Goal: Information Seeking & Learning: Find specific fact

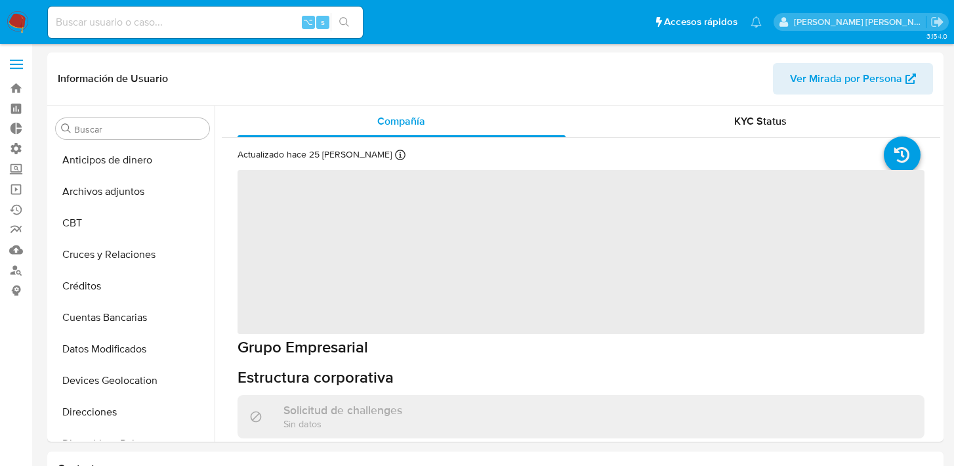
select select "10"
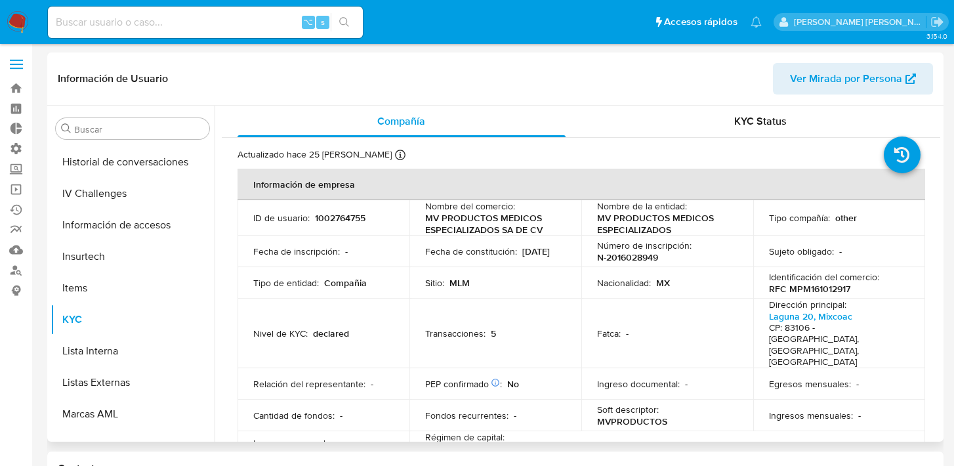
scroll to position [554, 0]
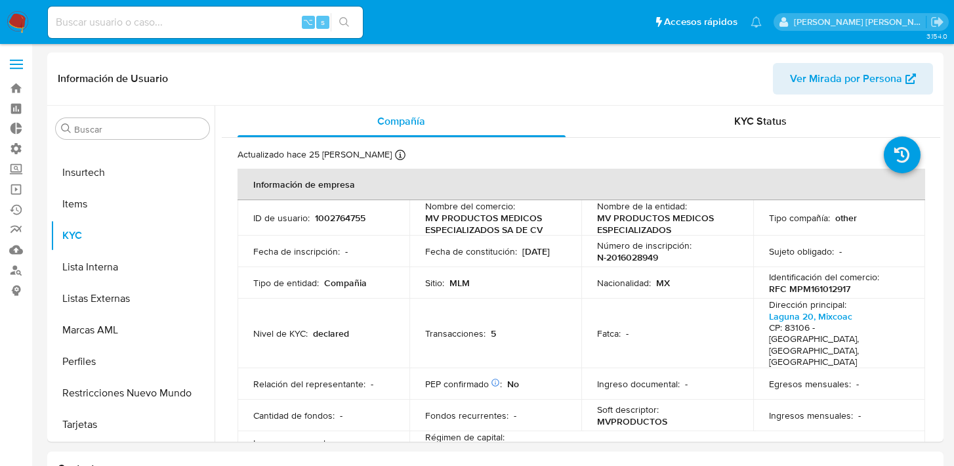
click at [237, 26] on input at bounding box center [205, 22] width 315 height 17
type input "nico.puyol"
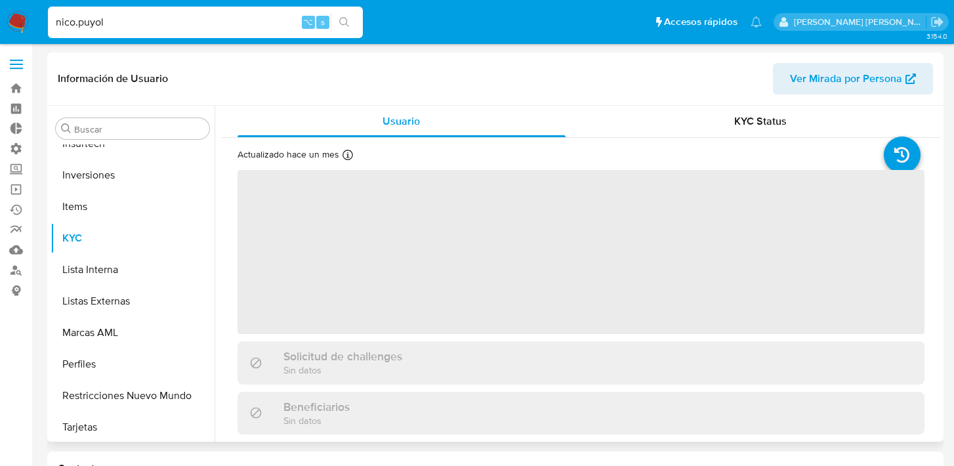
scroll to position [617, 0]
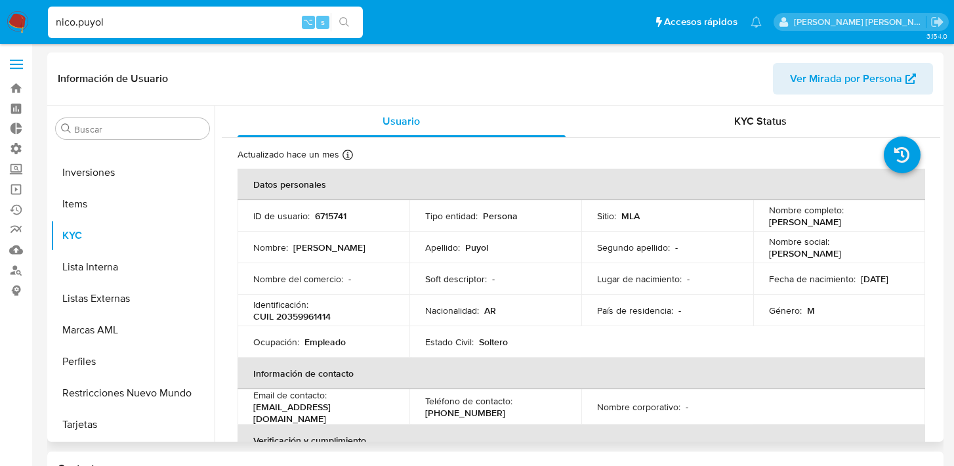
select select "10"
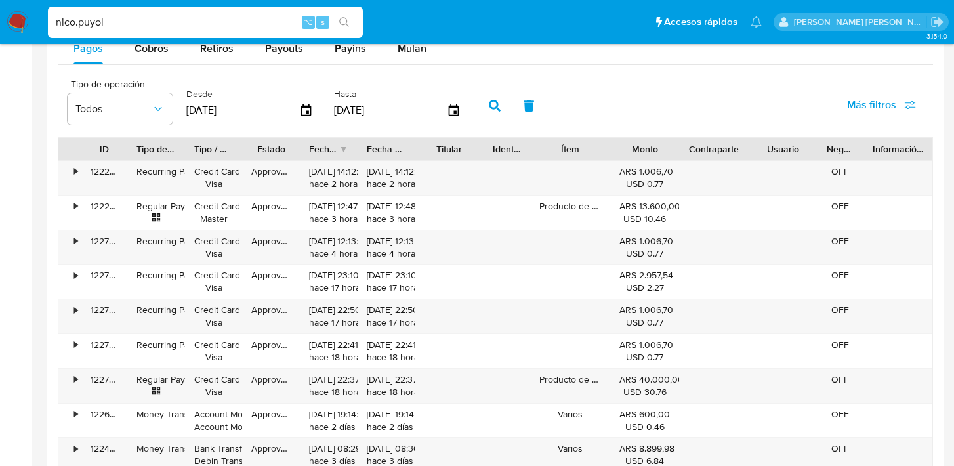
scroll to position [1074, 0]
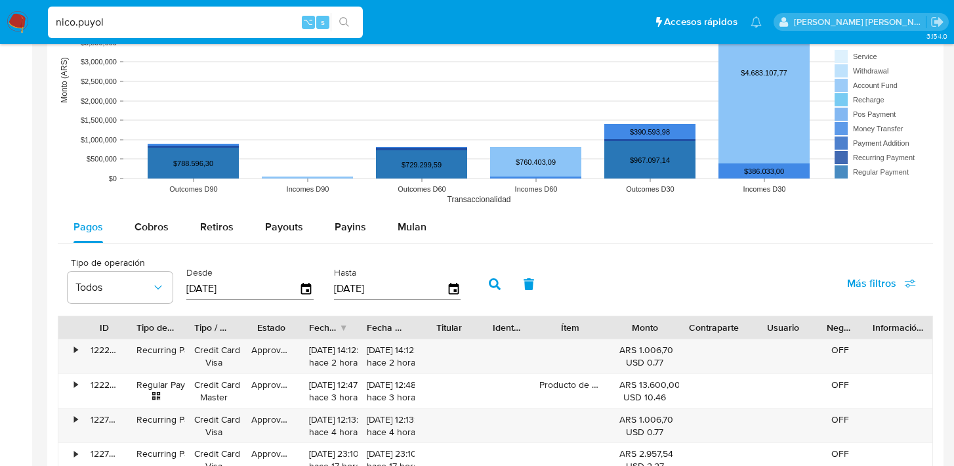
click at [870, 289] on span "Más filtros" at bounding box center [871, 283] width 49 height 31
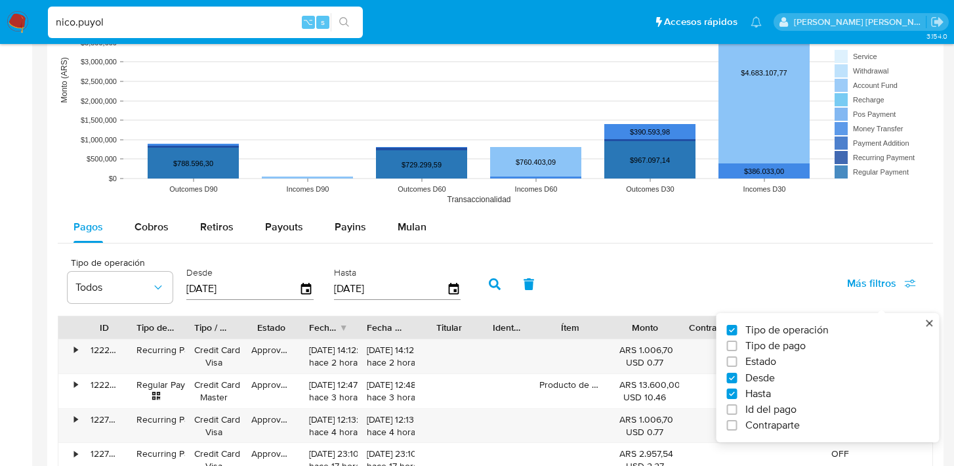
click at [870, 289] on span "Más filtros" at bounding box center [871, 283] width 49 height 31
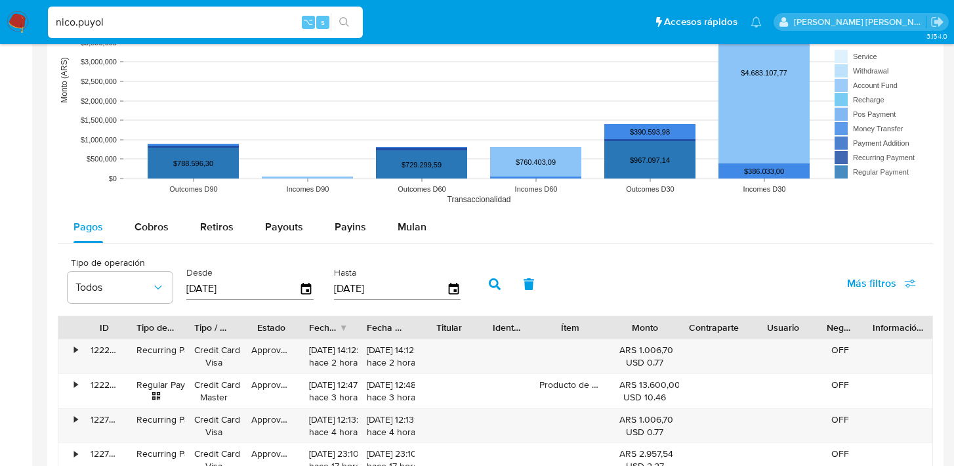
click at [875, 287] on span "Más filtros" at bounding box center [871, 283] width 49 height 31
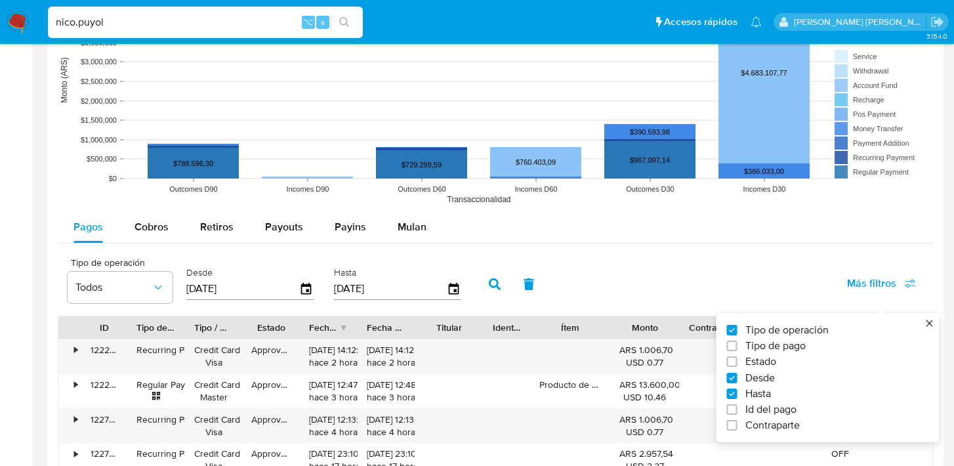
click at [768, 351] on span "Tipo de pago" at bounding box center [775, 345] width 60 height 13
click at [738, 351] on input "Tipo de pago" at bounding box center [732, 346] width 10 height 10
checkbox input "true"
type input "[DATE]"
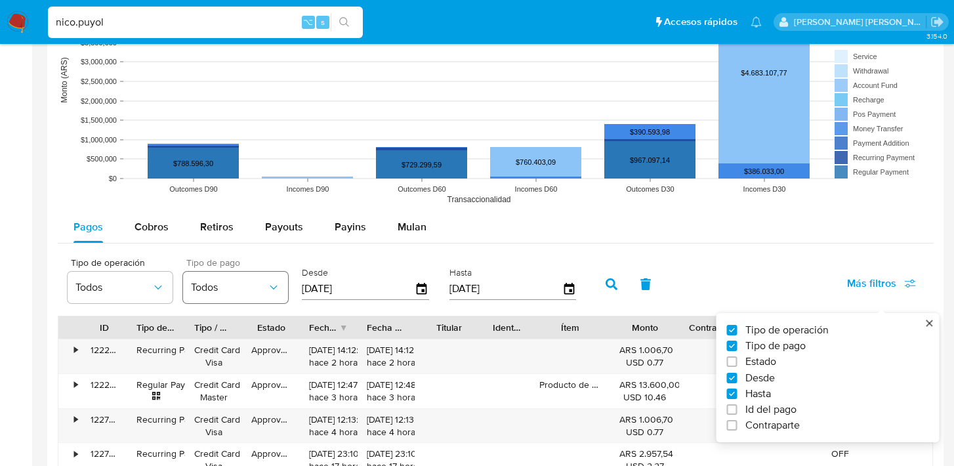
click at [233, 287] on span "Todos" at bounding box center [229, 287] width 76 height 13
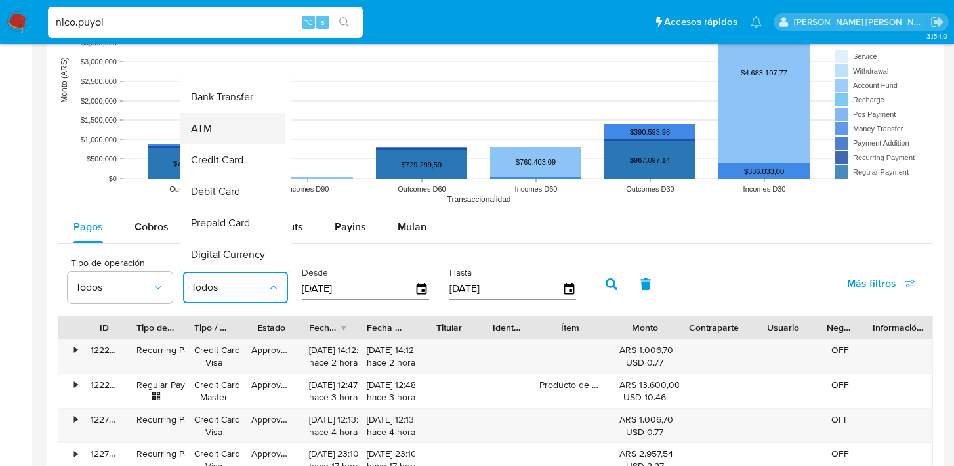
scroll to position [96, 0]
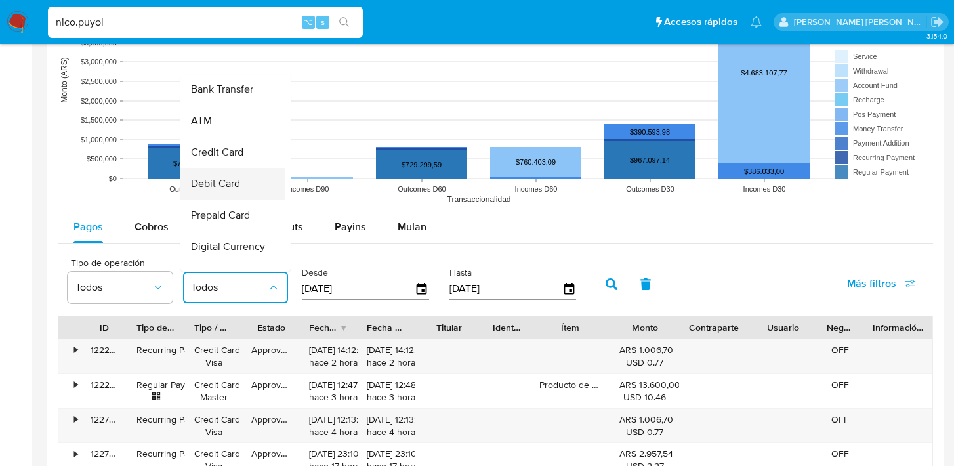
click at [228, 169] on div "Debit Card" at bounding box center [229, 183] width 76 height 31
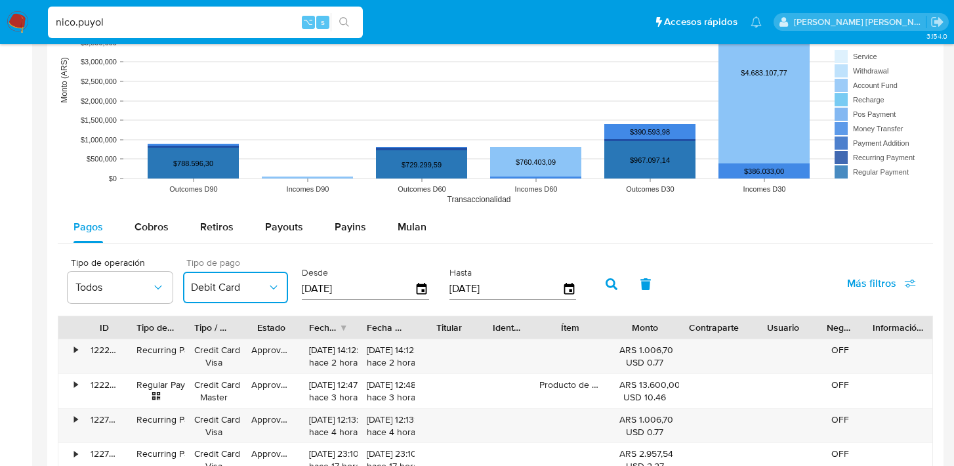
click at [226, 286] on span "Debit Card" at bounding box center [229, 287] width 76 height 13
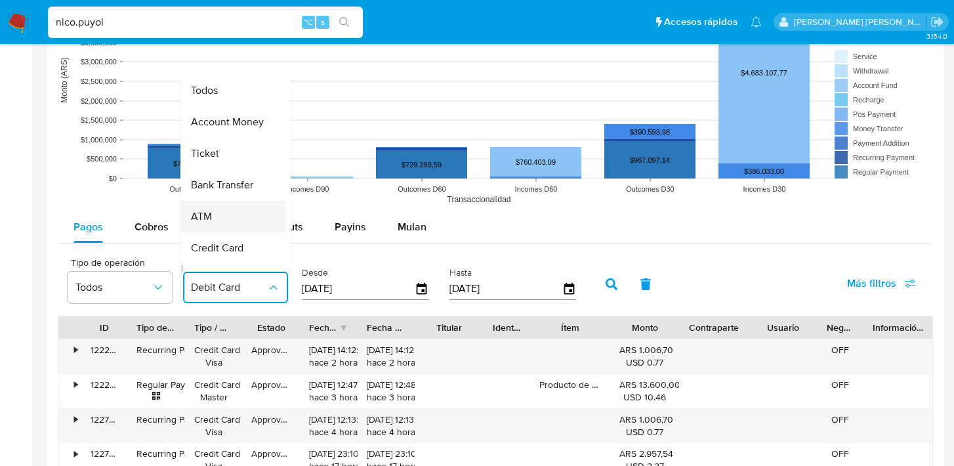
scroll to position [24, 0]
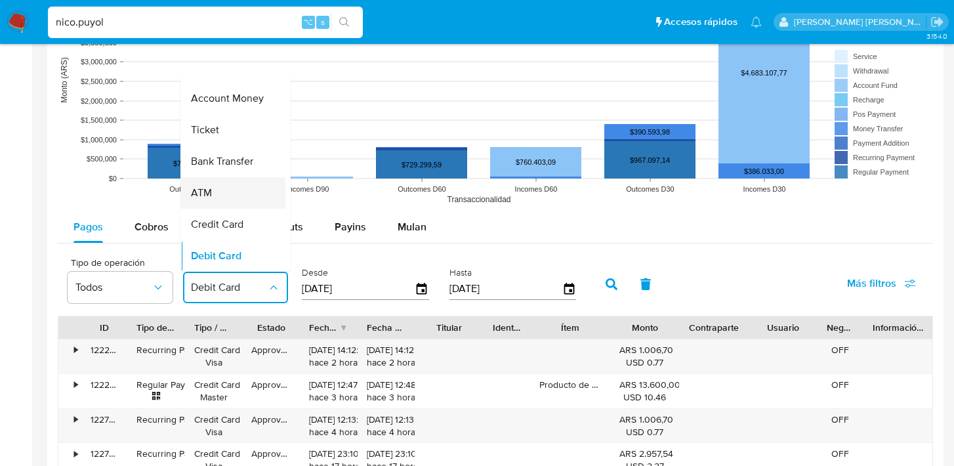
click at [226, 197] on div "ATM" at bounding box center [229, 192] width 76 height 31
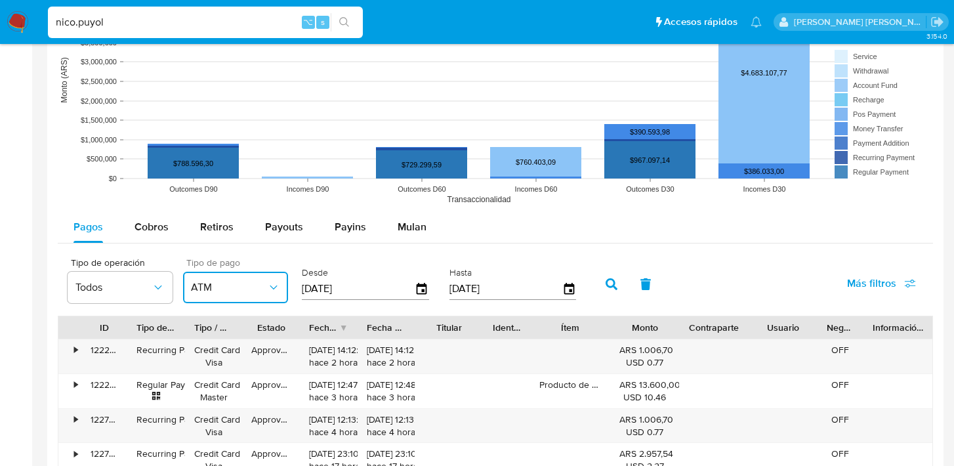
click at [225, 286] on span "ATM" at bounding box center [229, 287] width 76 height 13
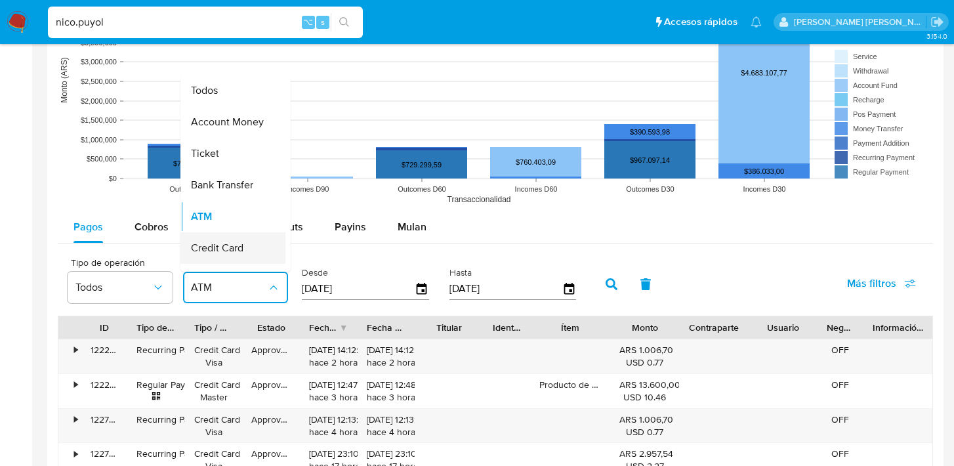
click at [224, 247] on span "Credit Card" at bounding box center [217, 247] width 52 height 13
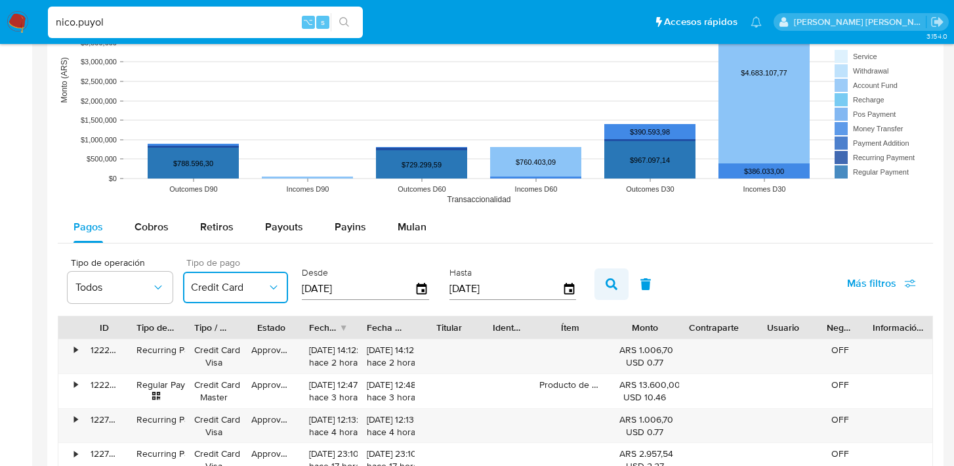
click at [611, 285] on icon "button" at bounding box center [612, 284] width 12 height 12
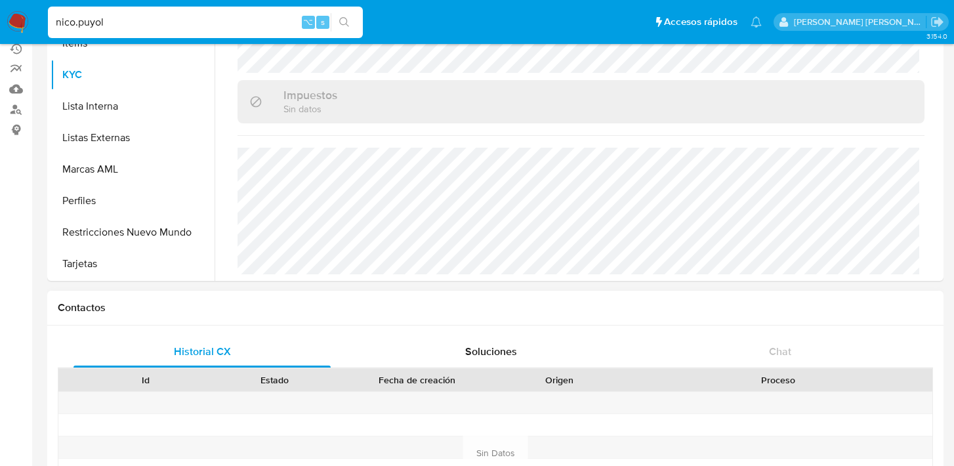
scroll to position [0, 0]
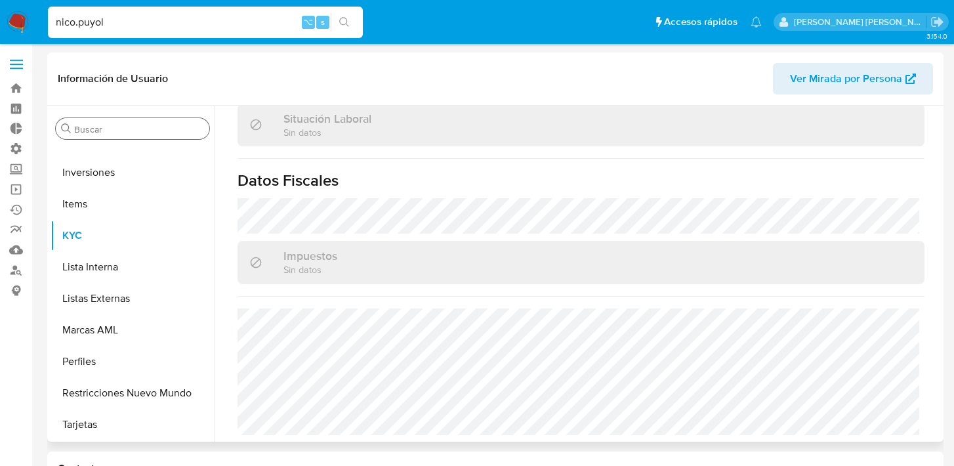
click at [106, 130] on input "Buscar" at bounding box center [139, 129] width 130 height 12
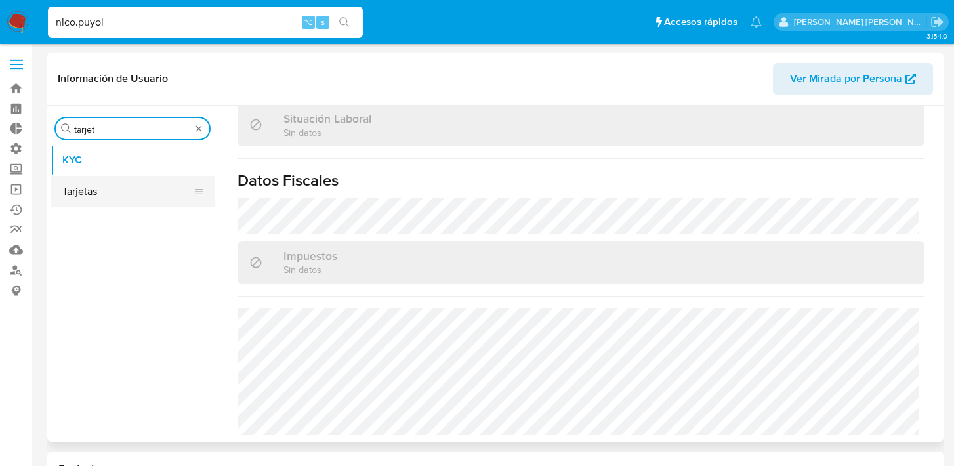
type input "tarjet"
click at [105, 191] on button "Tarjetas" at bounding box center [128, 191] width 154 height 31
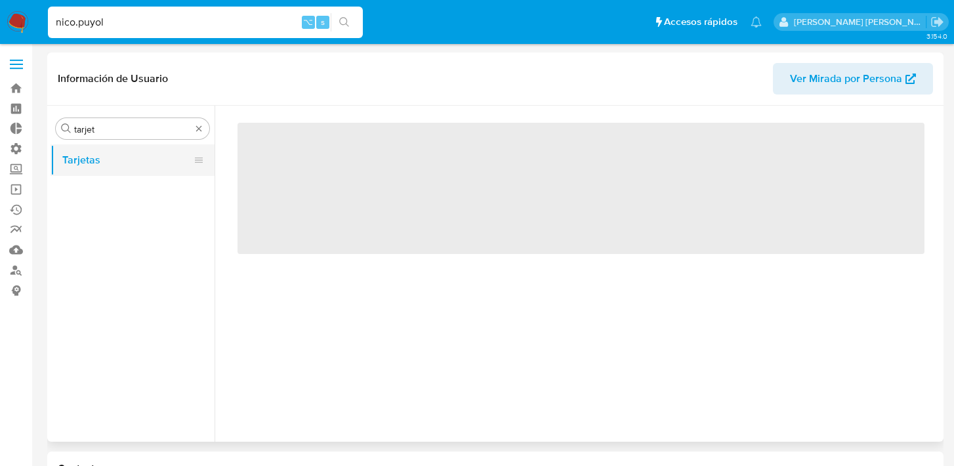
click at [131, 152] on button "Tarjetas" at bounding box center [128, 159] width 154 height 31
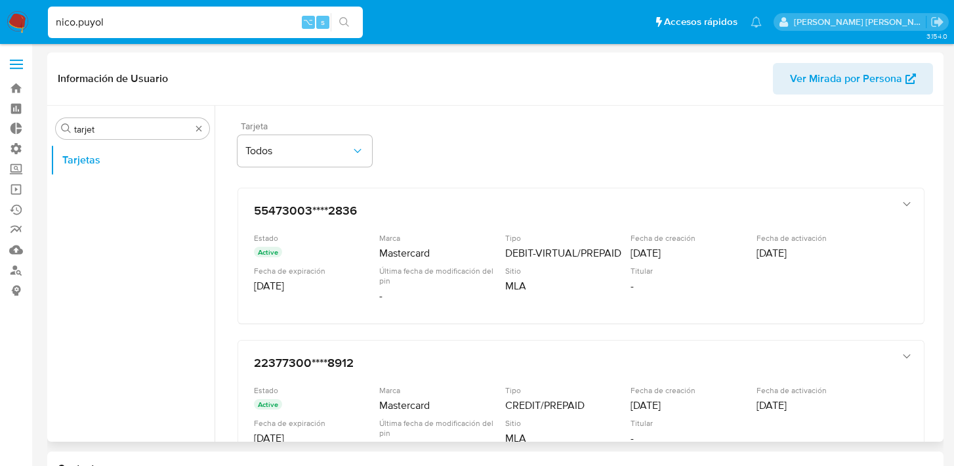
click at [335, 135] on div "Tarjeta Todos" at bounding box center [305, 143] width 135 height 45
click at [181, 35] on div "nico.puyol ⌥ s" at bounding box center [205, 22] width 315 height 31
click at [181, 22] on input "nico.puyol" at bounding box center [205, 22] width 315 height 17
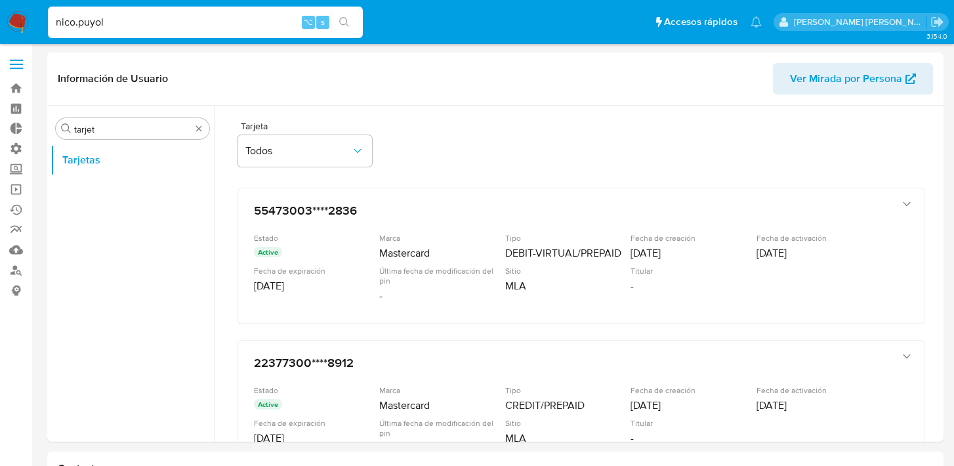
click at [181, 22] on input "nico.puyol" at bounding box center [205, 22] width 315 height 17
type input "giucompetiello"
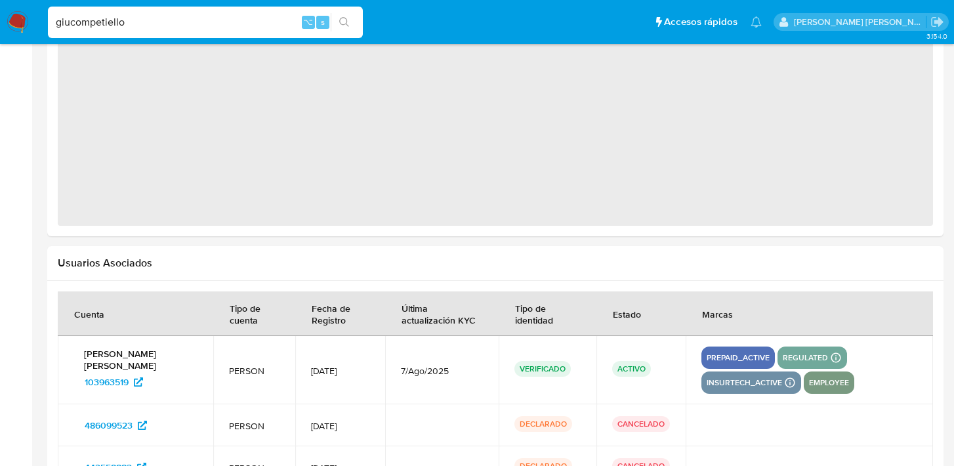
scroll to position [707, 0]
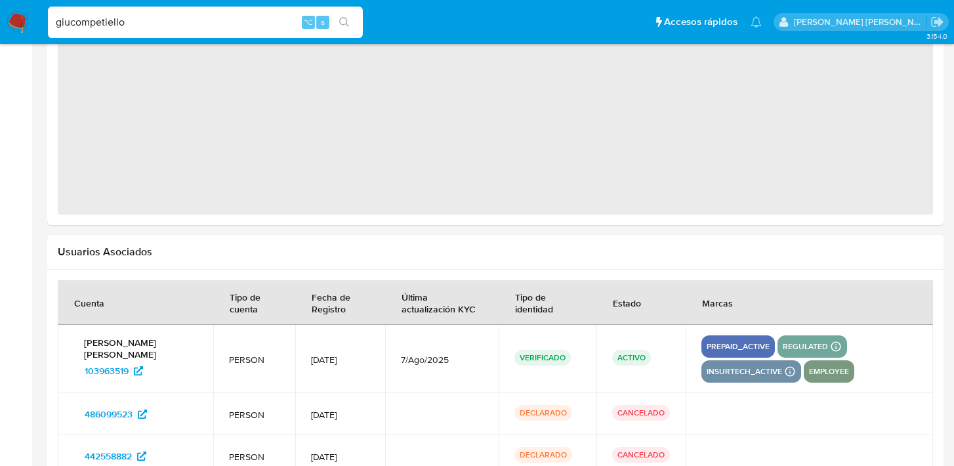
select select "10"
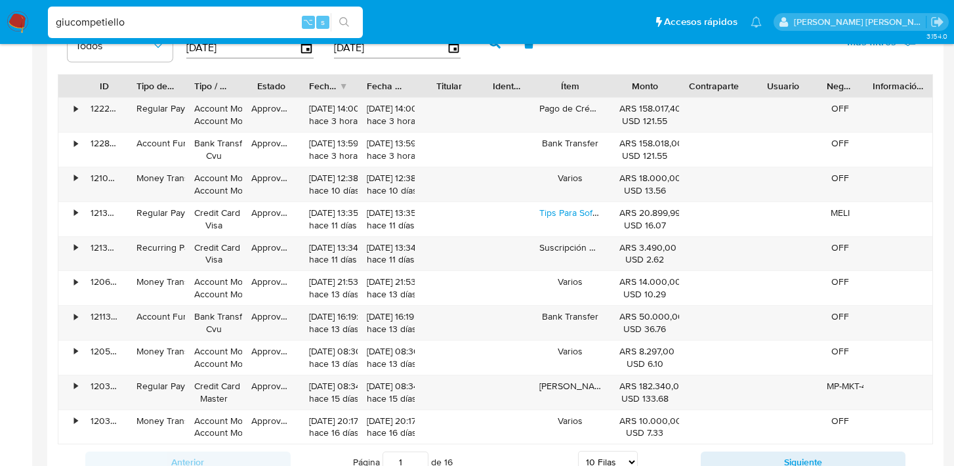
scroll to position [1308, 0]
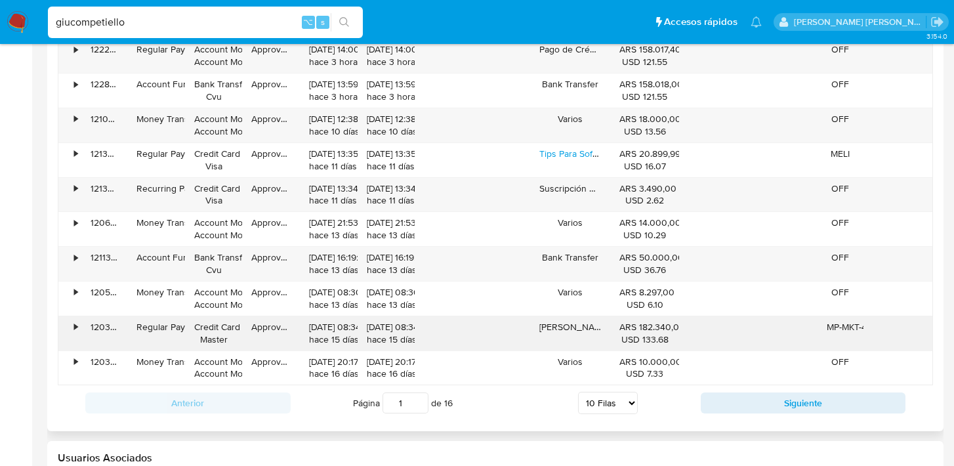
click at [77, 329] on div "•" at bounding box center [75, 327] width 3 height 12
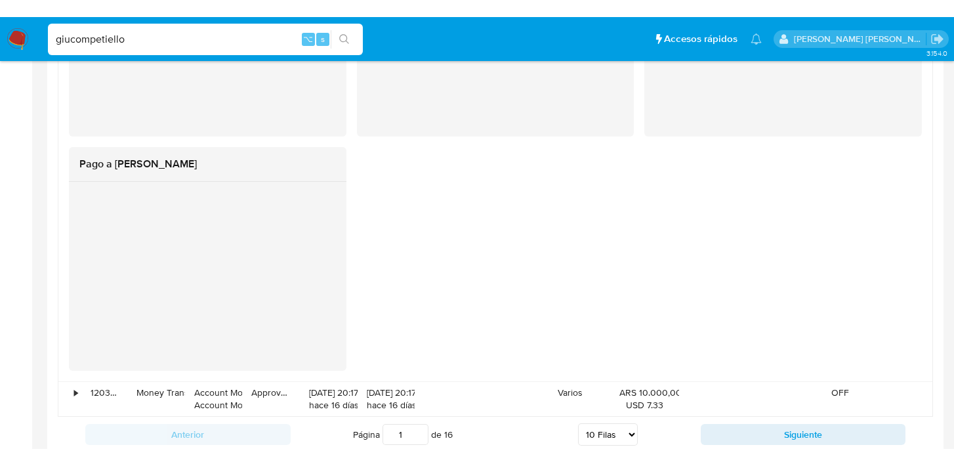
scroll to position [2042, 0]
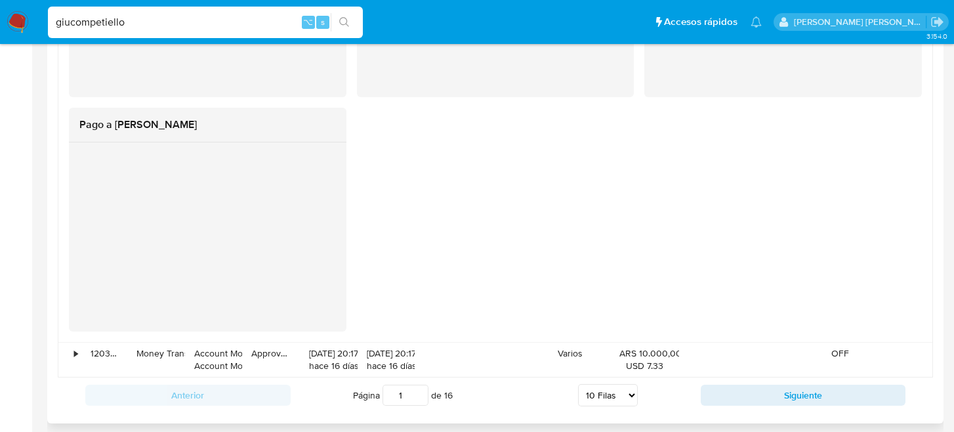
click at [74, 236] on div at bounding box center [208, 236] width 278 height 189
click at [73, 202] on div at bounding box center [208, 236] width 278 height 189
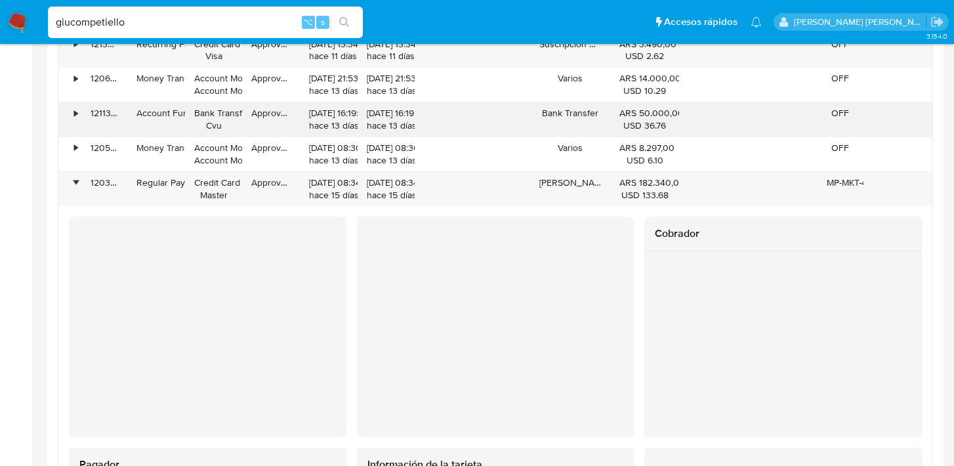
scroll to position [1434, 0]
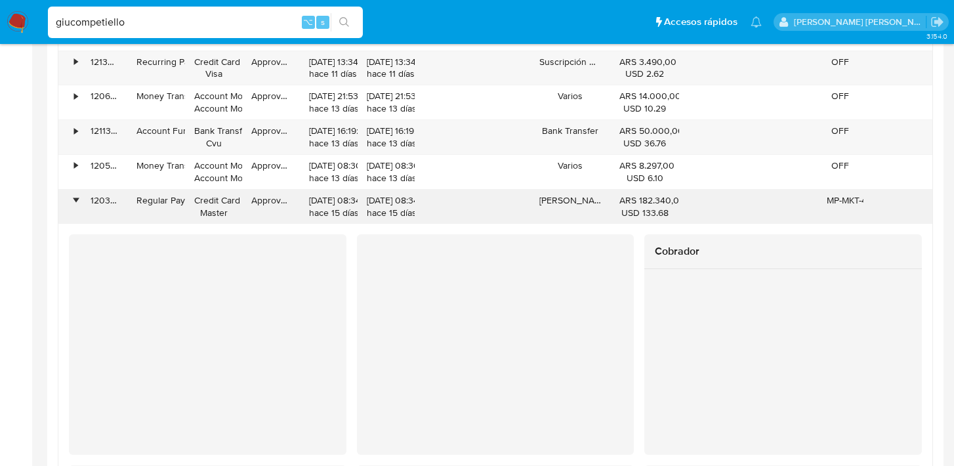
click at [77, 194] on div "•" at bounding box center [75, 200] width 3 height 12
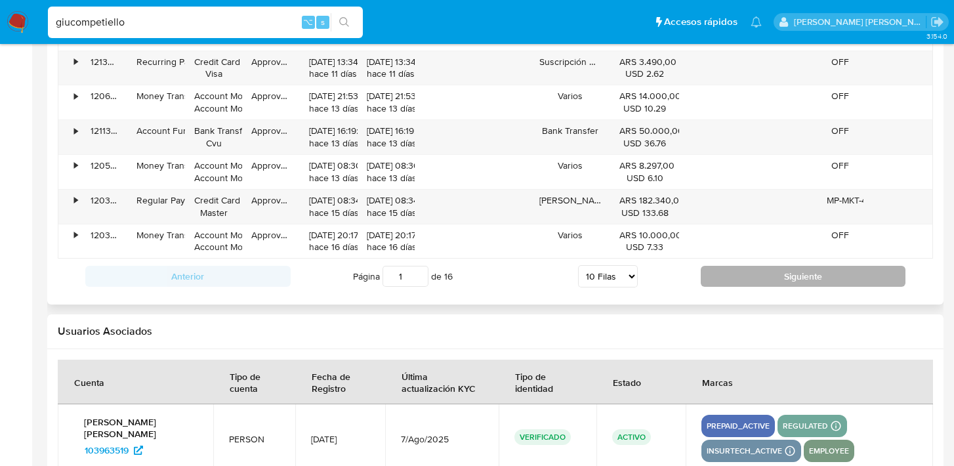
click at [769, 283] on button "Siguiente" at bounding box center [803, 276] width 205 height 21
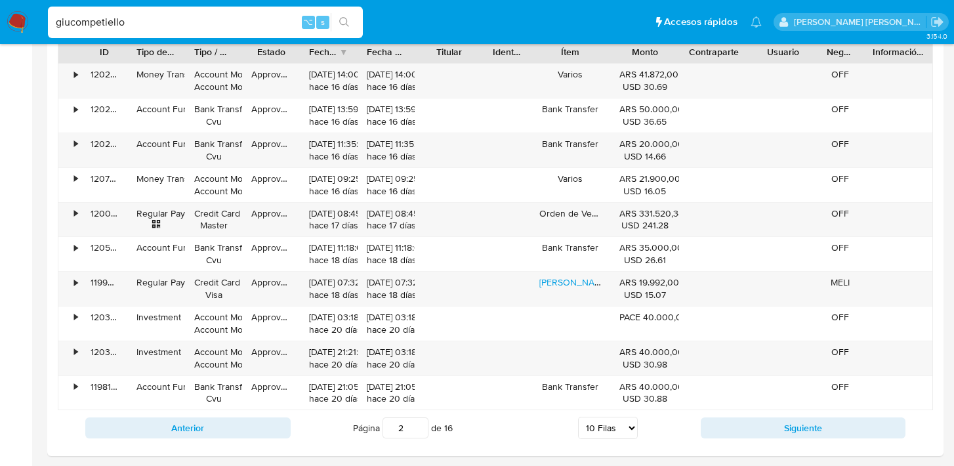
scroll to position [1356, 0]
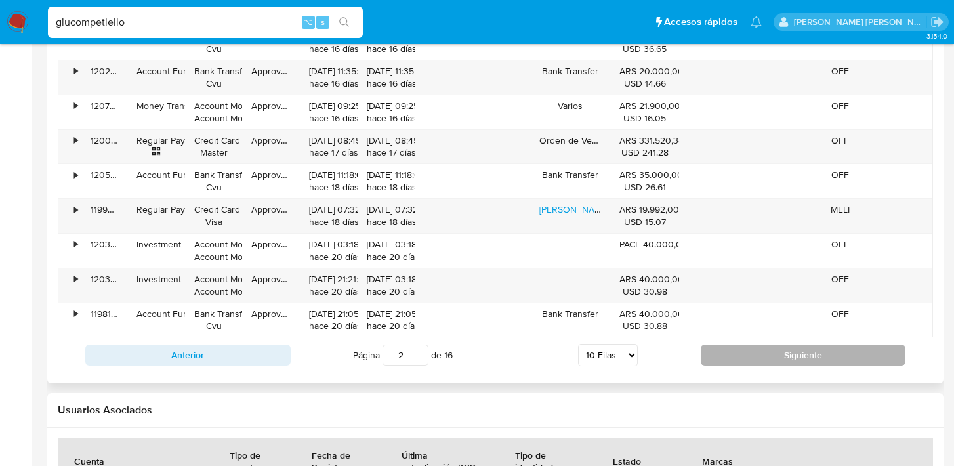
click at [756, 359] on button "Siguiente" at bounding box center [803, 354] width 205 height 21
type input "3"
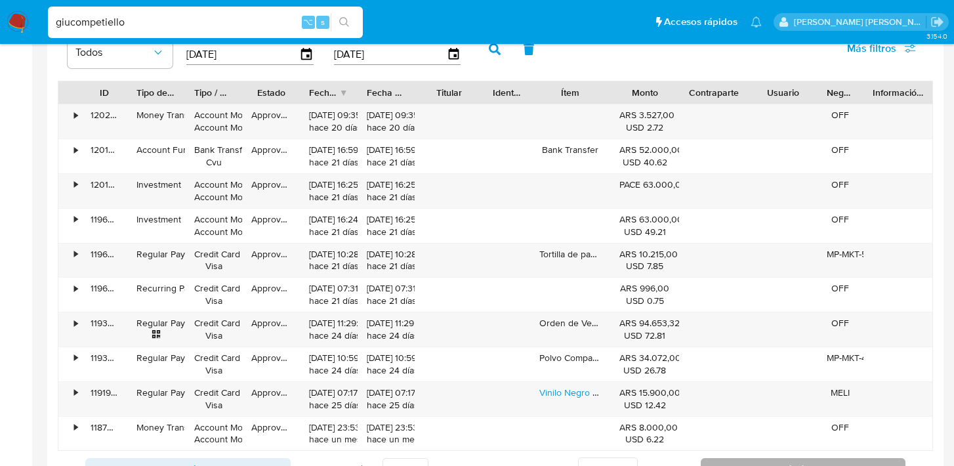
scroll to position [1261, 0]
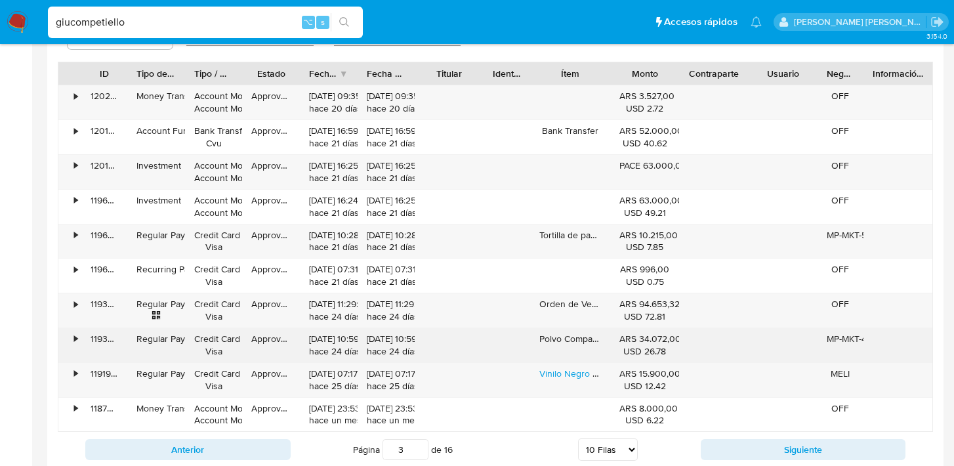
click at [72, 342] on div "•" at bounding box center [69, 345] width 23 height 34
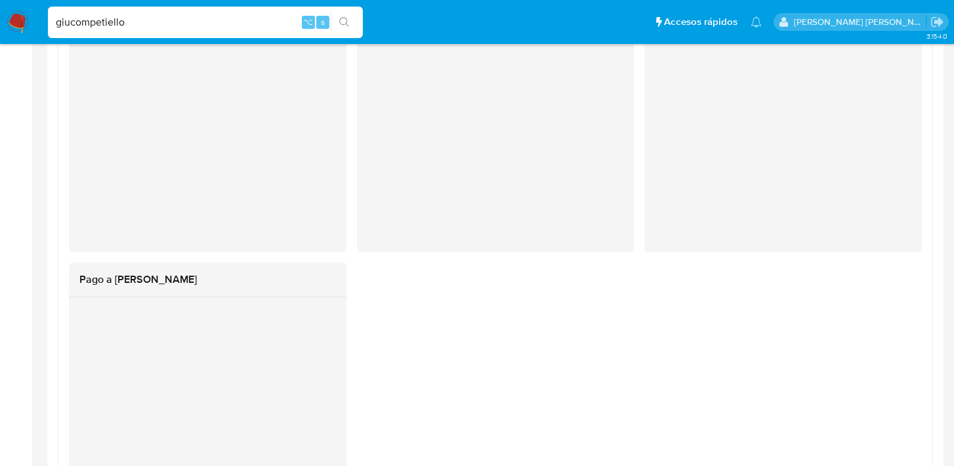
scroll to position [1896, 0]
